Goal: Use online tool/utility: Utilize a website feature to perform a specific function

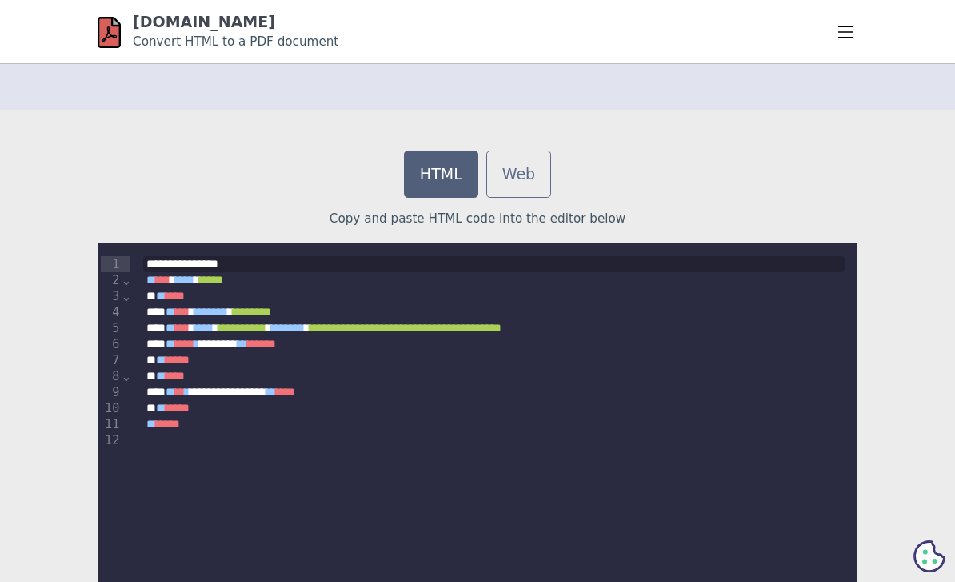
click at [559, 417] on div "** **** *" at bounding box center [494, 424] width 702 height 17
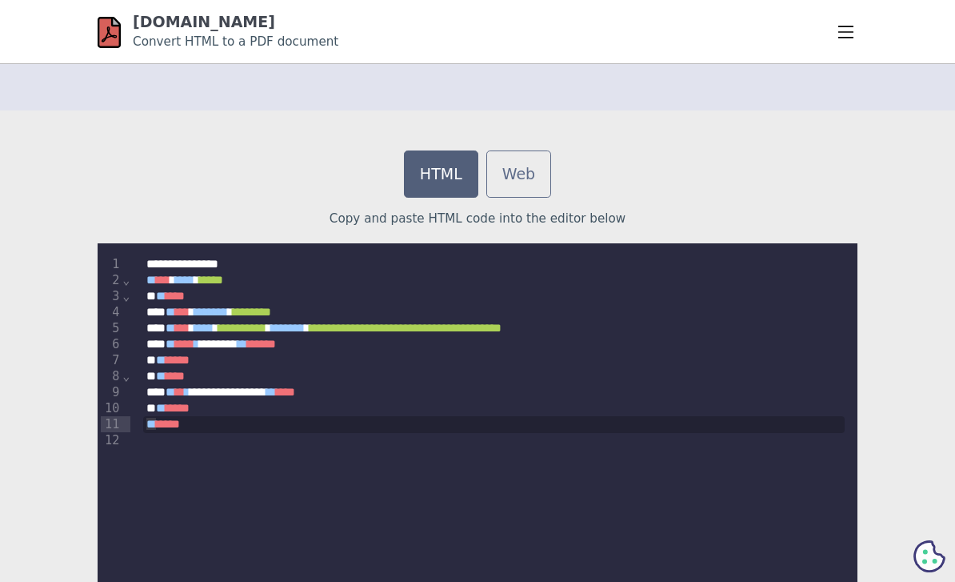
click at [558, 416] on div "** **** *" at bounding box center [494, 424] width 702 height 17
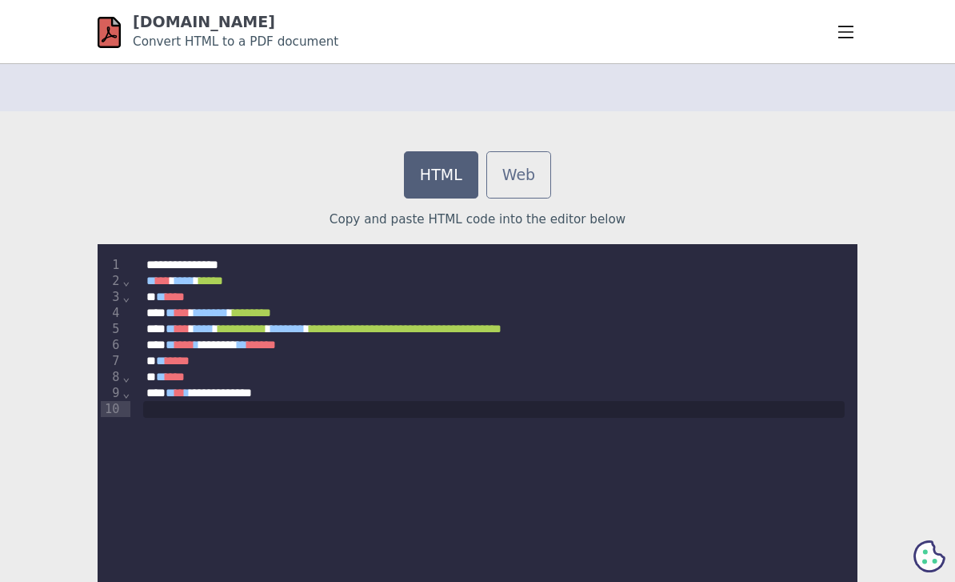
click at [318, 401] on div at bounding box center [494, 409] width 702 height 17
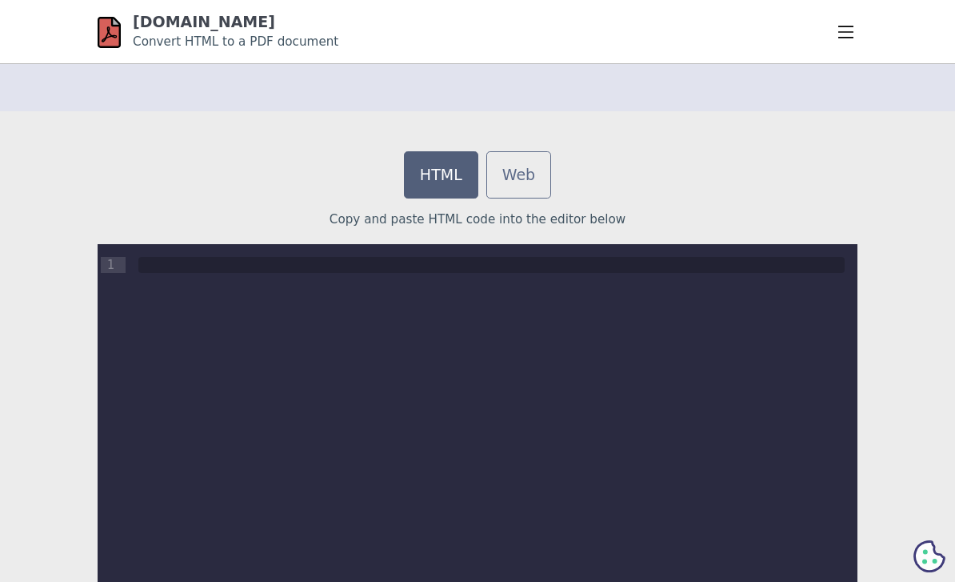
click at [159, 270] on div at bounding box center [491, 265] width 706 height 16
click at [168, 274] on div at bounding box center [492, 265] width 732 height 42
click at [168, 264] on div at bounding box center [491, 265] width 706 height 16
click at [157, 269] on div at bounding box center [491, 265] width 706 height 16
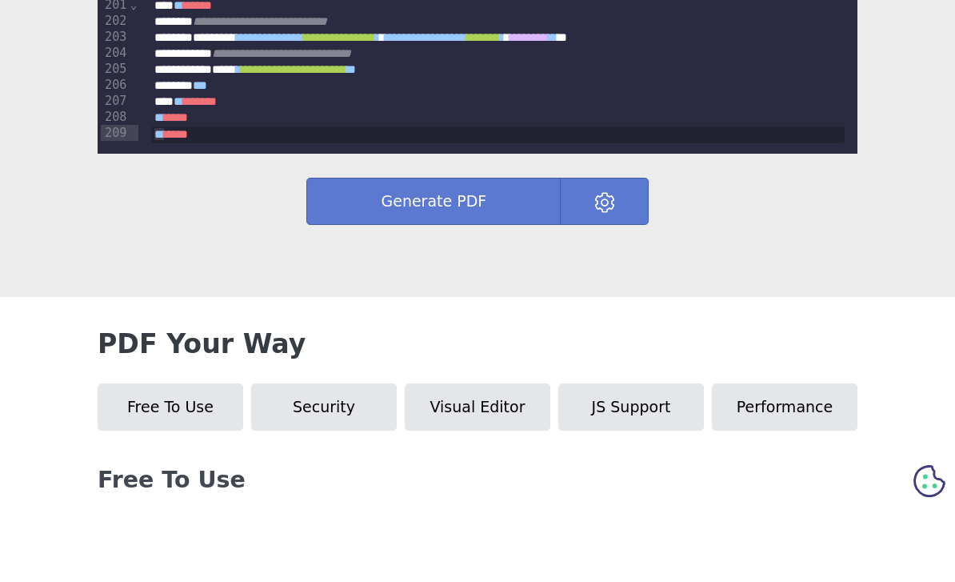
scroll to position [777, 0]
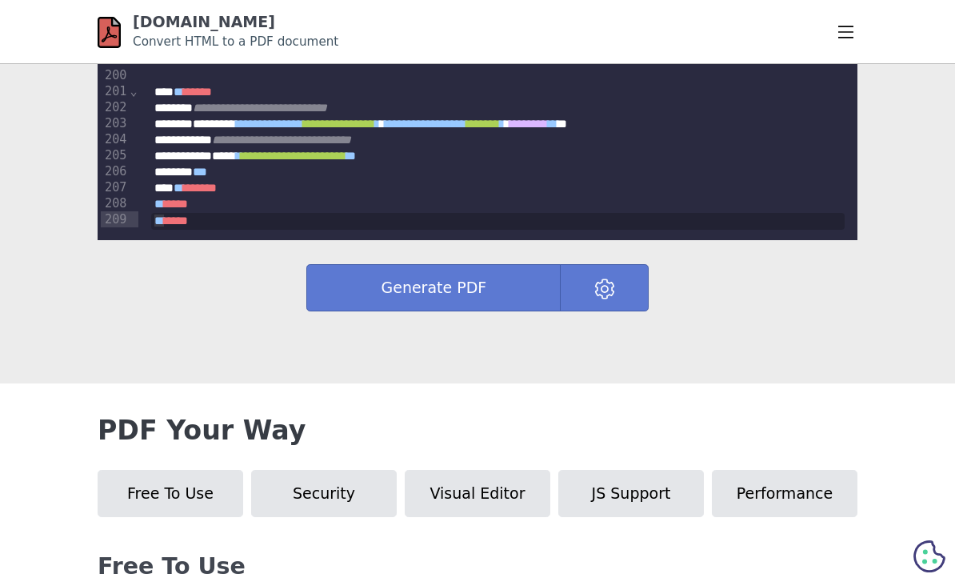
click at [469, 286] on button "Generate PDF" at bounding box center [433, 287] width 254 height 47
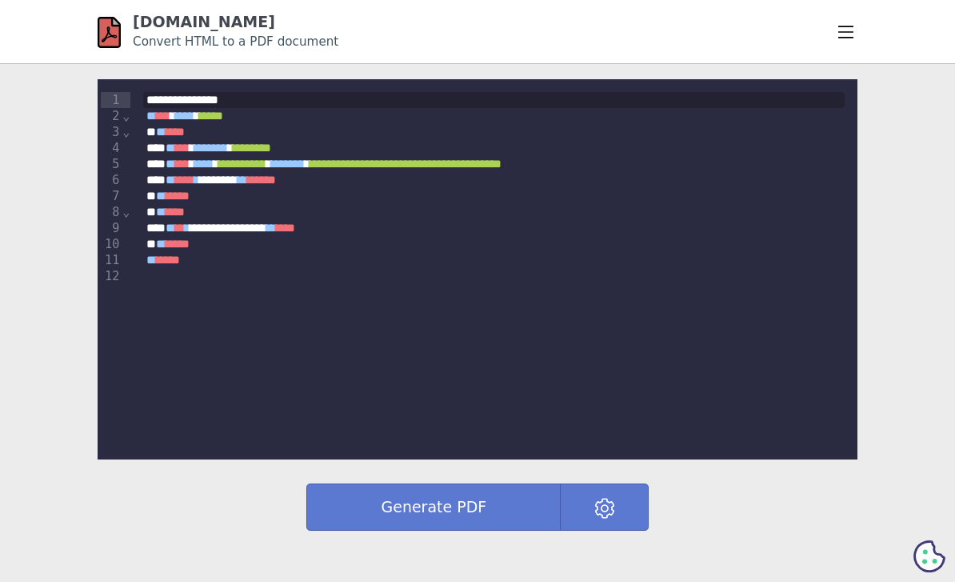
scroll to position [557, 0]
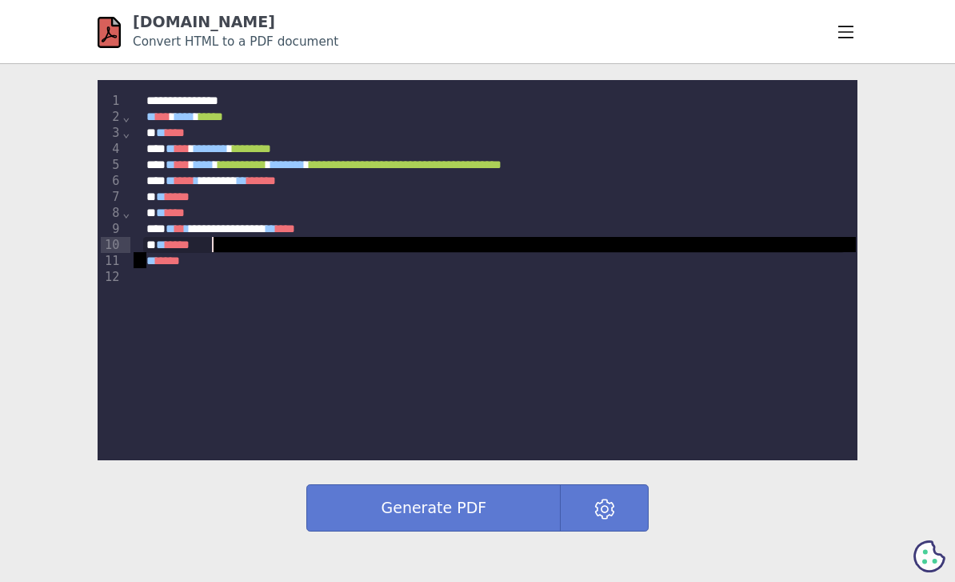
click at [202, 270] on div at bounding box center [494, 278] width 702 height 17
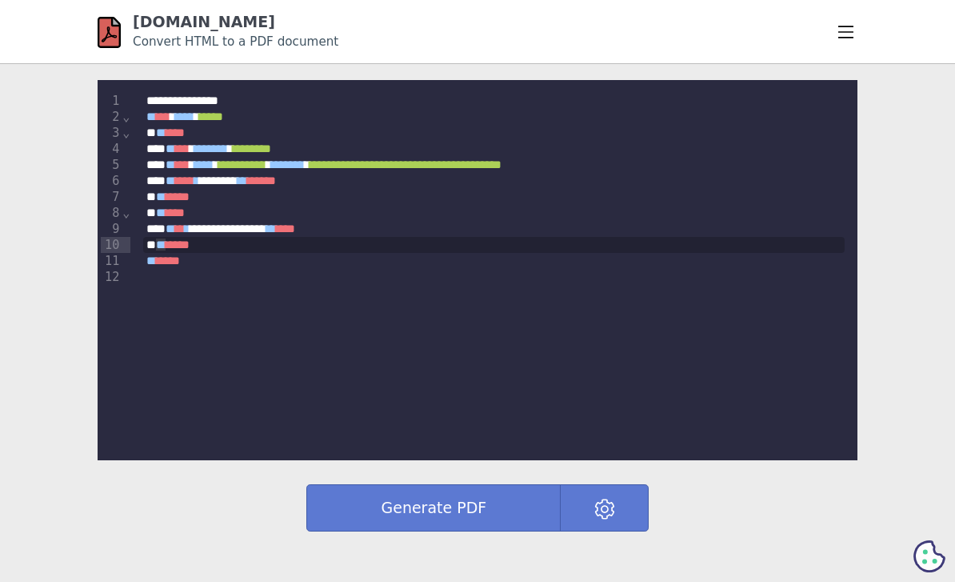
click at [174, 270] on div at bounding box center [494, 278] width 702 height 17
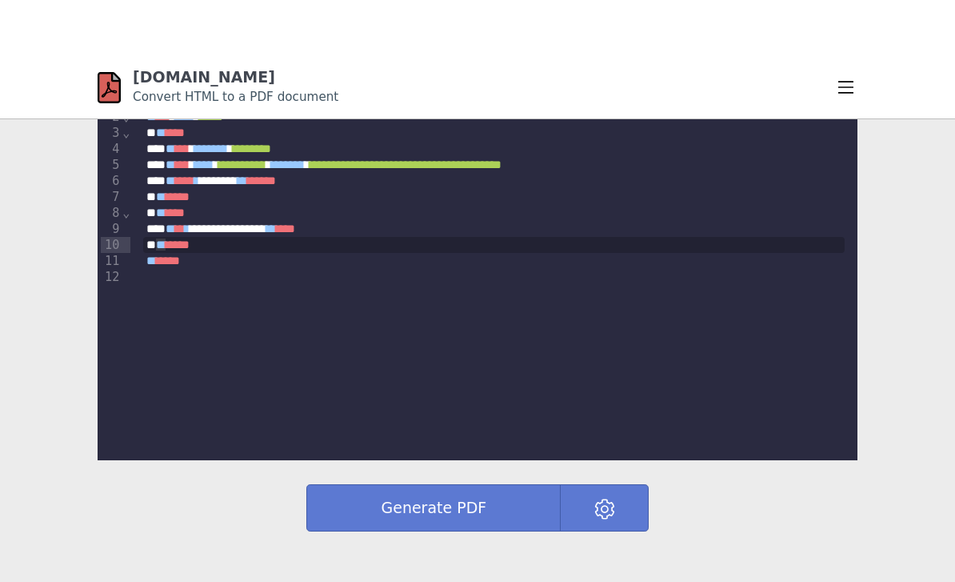
scroll to position [613, 0]
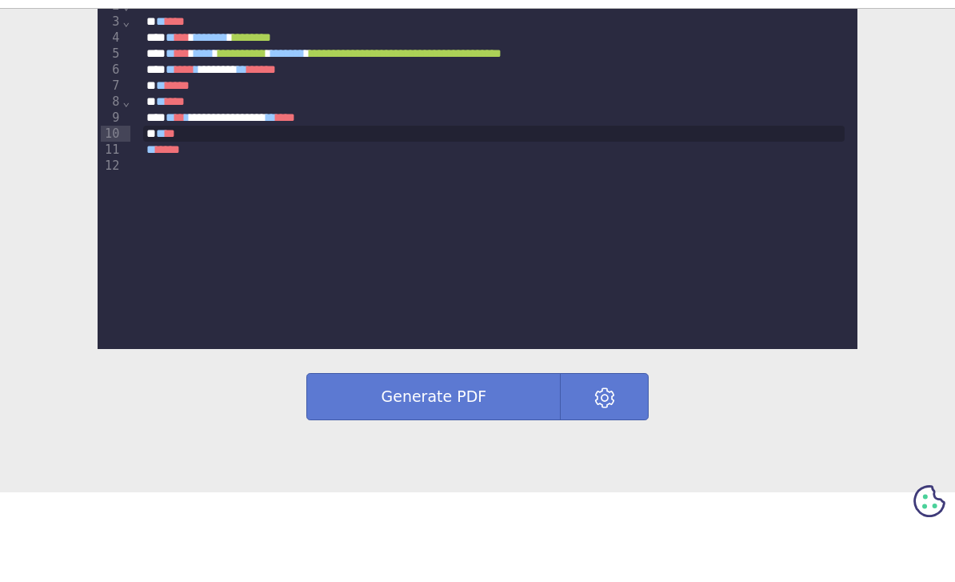
click at [201, 214] on div at bounding box center [494, 222] width 702 height 17
click at [180, 198] on span "*" at bounding box center [180, 204] width 0 height 12
click at [208, 214] on div at bounding box center [494, 222] width 702 height 17
click at [207, 214] on div at bounding box center [494, 222] width 702 height 17
click at [209, 214] on div at bounding box center [494, 222] width 702 height 17
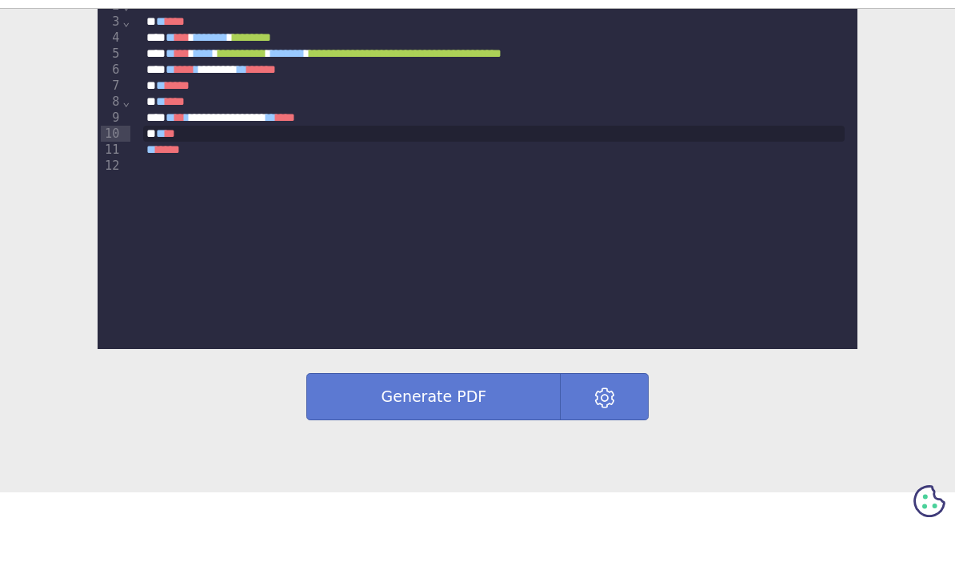
click at [208, 214] on div at bounding box center [494, 222] width 702 height 17
click at [216, 173] on div "**********" at bounding box center [493, 133] width 727 height 219
click at [214, 214] on div at bounding box center [494, 222] width 702 height 17
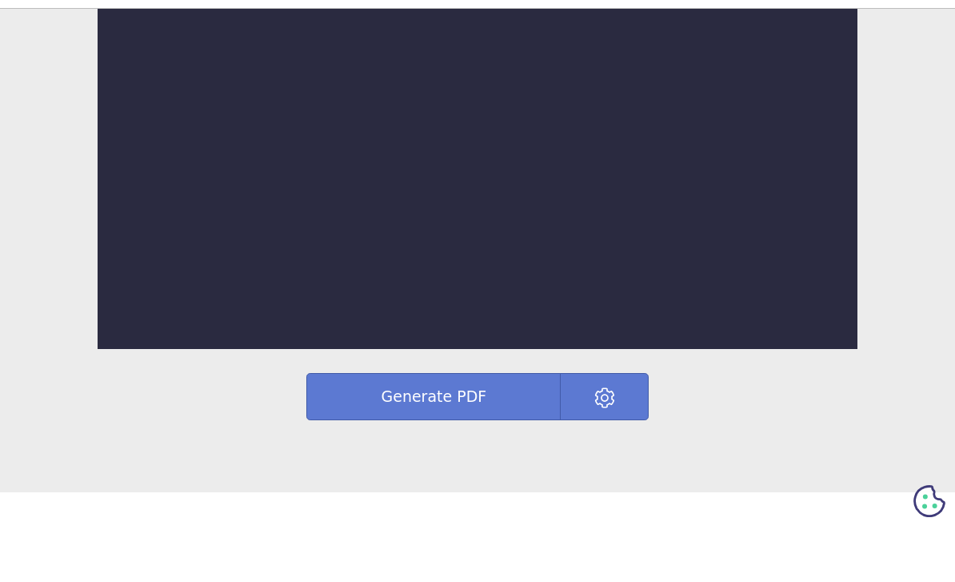
scroll to position [367, 0]
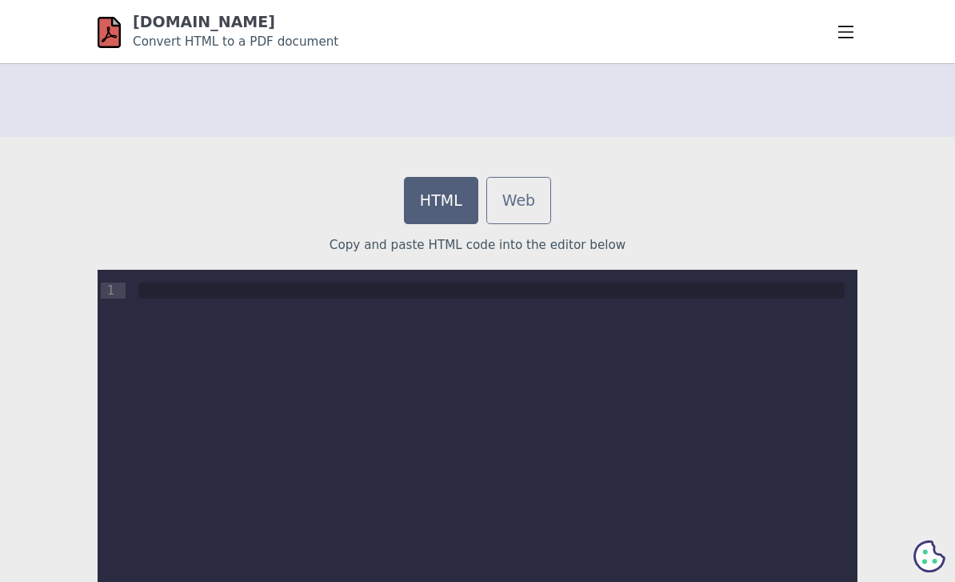
click at [329, 308] on div at bounding box center [492, 291] width 732 height 42
click at [353, 280] on div at bounding box center [492, 291] width 732 height 42
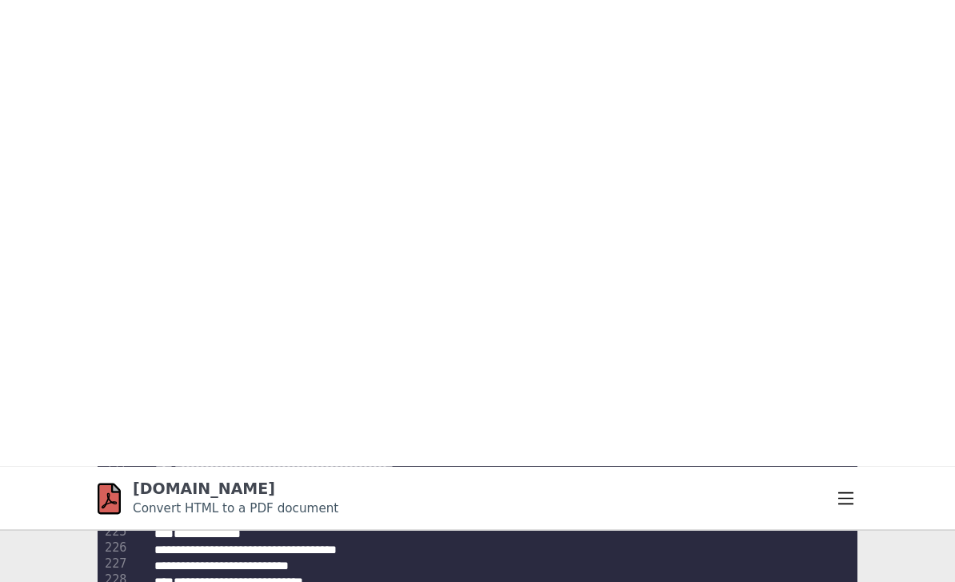
scroll to position [2654, 0]
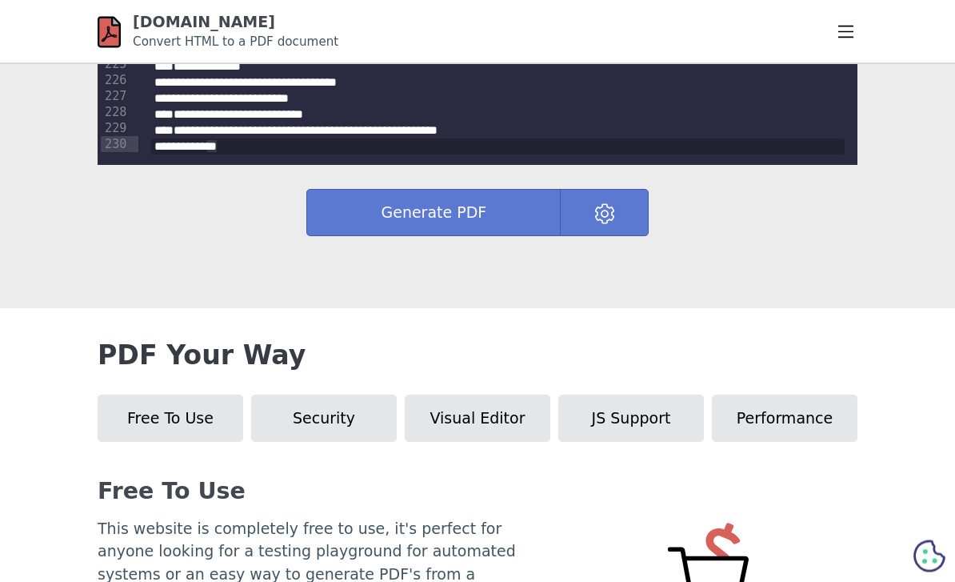
click at [483, 213] on button "Generate PDF" at bounding box center [433, 213] width 254 height 47
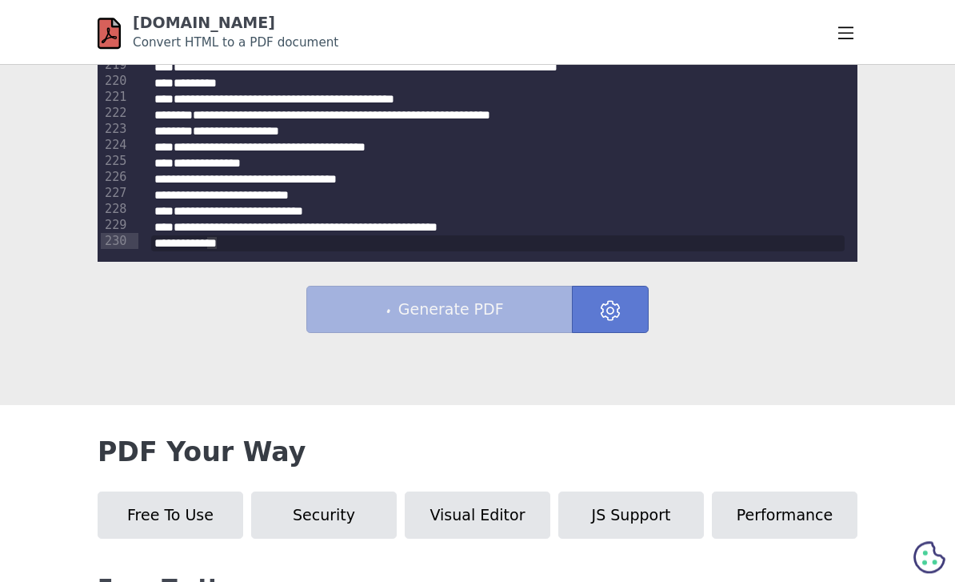
scroll to position [518, 0]
